Goal: Information Seeking & Learning: Learn about a topic

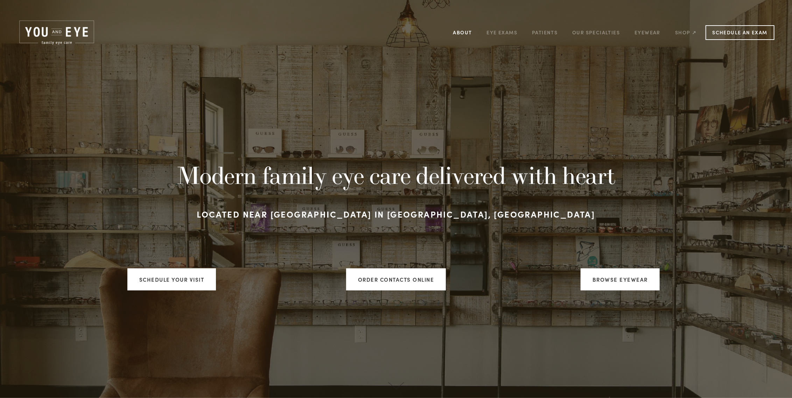
click at [460, 31] on link "About" at bounding box center [462, 32] width 19 height 11
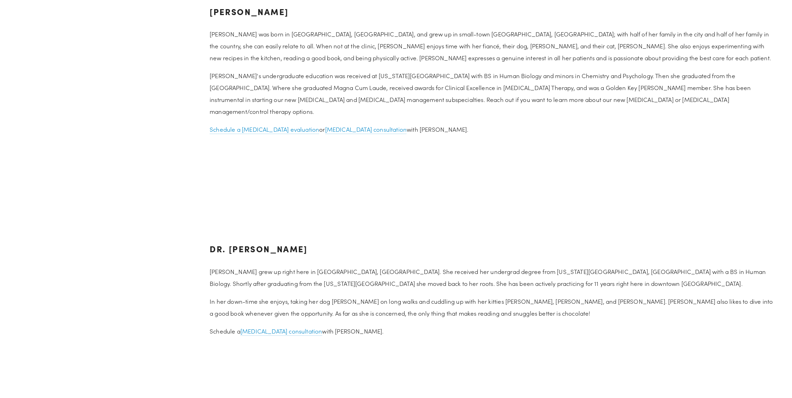
scroll to position [945, 0]
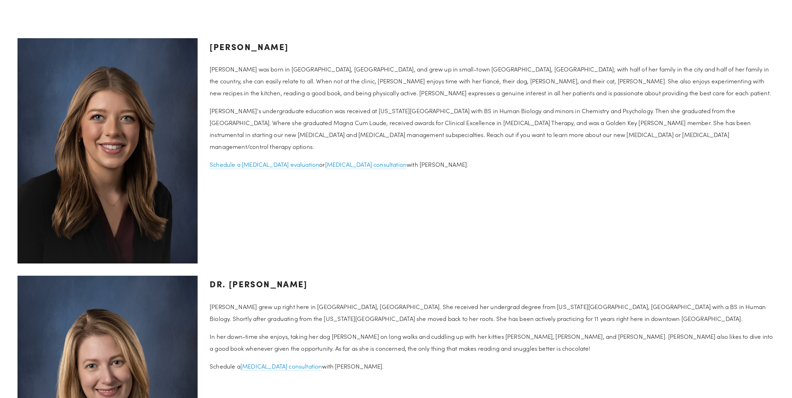
drag, startPoint x: 264, startPoint y: 60, endPoint x: 264, endPoint y: 56, distance: 4.2
click at [264, 59] on div "[PERSON_NAME] [PERSON_NAME] was born in [GEOGRAPHIC_DATA], [GEOGRAPHIC_DATA], a…" at bounding box center [492, 104] width 565 height 132
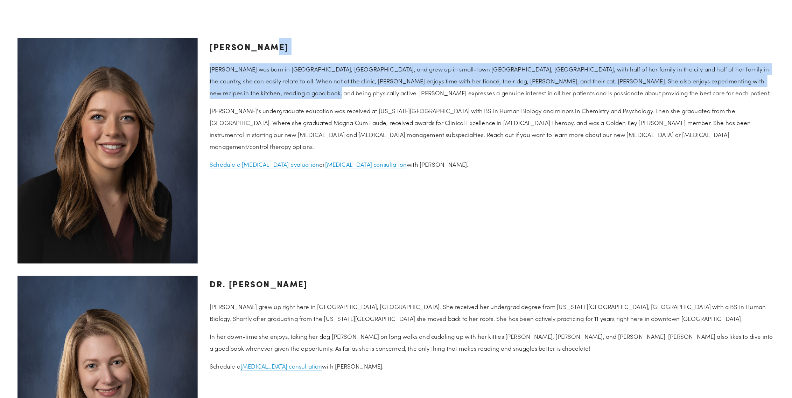
drag, startPoint x: 263, startPoint y: 50, endPoint x: 305, endPoint y: 92, distance: 59.2
click at [305, 92] on div "[PERSON_NAME] [PERSON_NAME] was born in [GEOGRAPHIC_DATA], [GEOGRAPHIC_DATA], a…" at bounding box center [492, 104] width 565 height 132
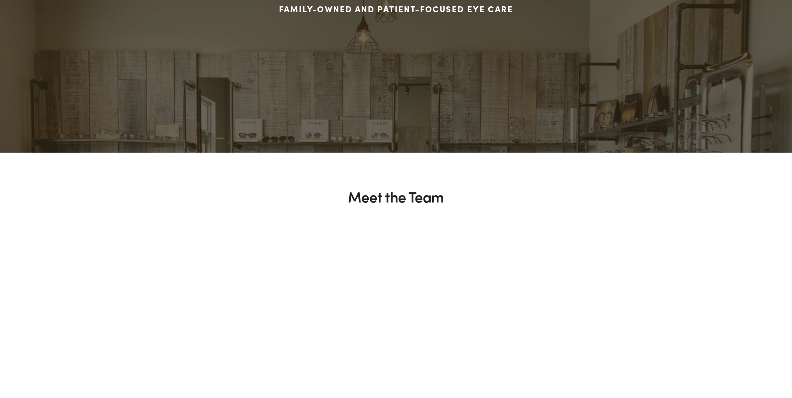
scroll to position [0, 0]
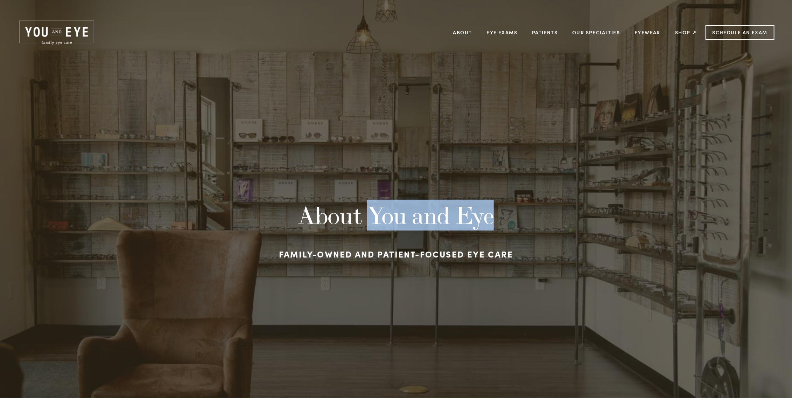
drag, startPoint x: 368, startPoint y: 213, endPoint x: 502, endPoint y: 214, distance: 133.7
click at [502, 214] on h1 "About You and Eye" at bounding box center [396, 215] width 462 height 28
copy h1 "You and Eye"
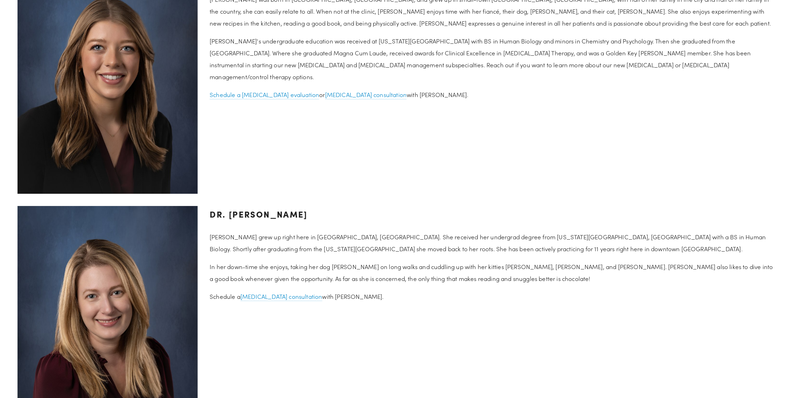
scroll to position [1120, 0]
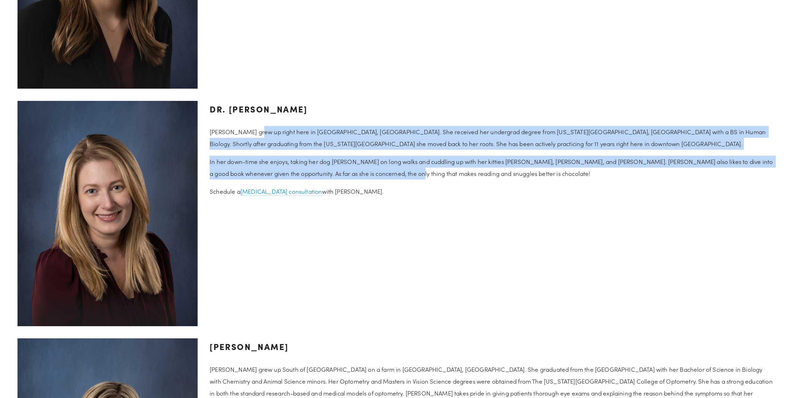
drag, startPoint x: 275, startPoint y: 128, endPoint x: 387, endPoint y: 169, distance: 118.7
click at [387, 169] on div "Dr. [PERSON_NAME] [PERSON_NAME] grew up right here in [GEOGRAPHIC_DATA], [GEOGR…" at bounding box center [492, 148] width 565 height 97
click at [387, 169] on p "In her down-time she enjoys, taking her dog [PERSON_NAME] on long walks and cud…" at bounding box center [492, 167] width 565 height 24
drag, startPoint x: 425, startPoint y: 141, endPoint x: 423, endPoint y: 135, distance: 6.1
click at [423, 135] on div "Dr. [PERSON_NAME] [PERSON_NAME] grew up right here in [GEOGRAPHIC_DATA], [GEOGR…" at bounding box center [492, 148] width 565 height 97
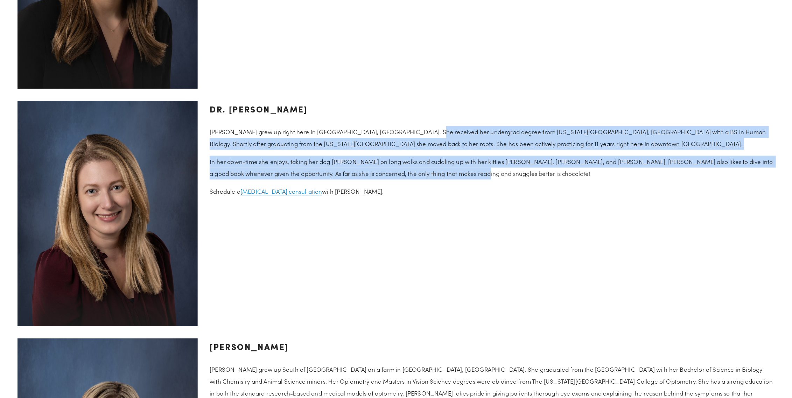
click at [423, 135] on p "[PERSON_NAME] grew up right here in [GEOGRAPHIC_DATA], [GEOGRAPHIC_DATA]. She r…" at bounding box center [492, 138] width 565 height 24
click at [419, 165] on p "In her down-time she enjoys, taking her dog [PERSON_NAME] on long walks and cud…" at bounding box center [492, 167] width 565 height 24
